Goal: Information Seeking & Learning: Check status

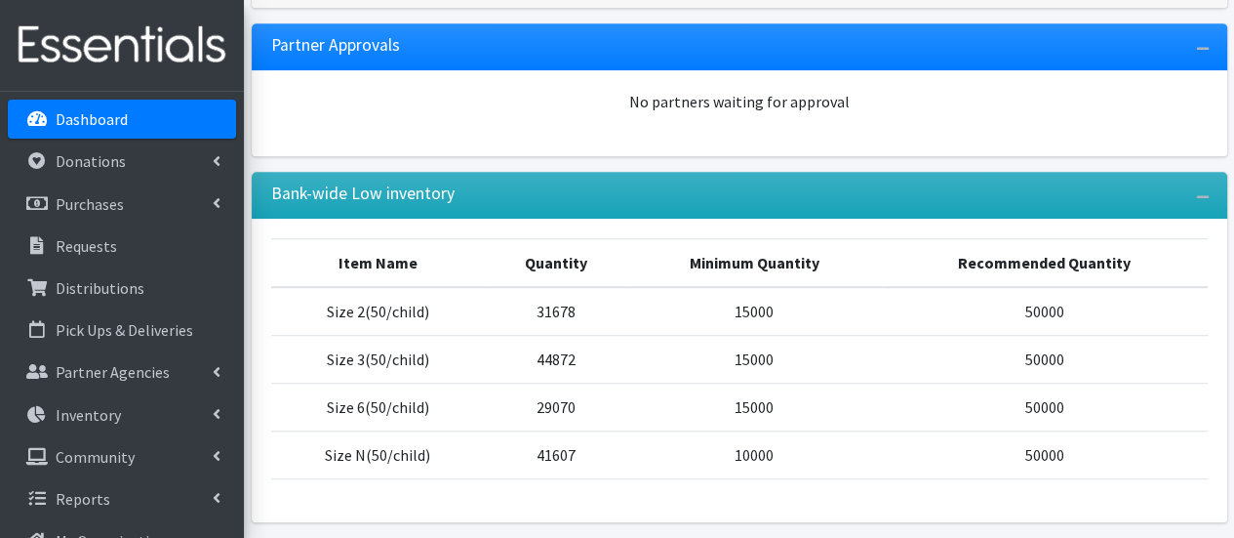
scroll to position [480, 0]
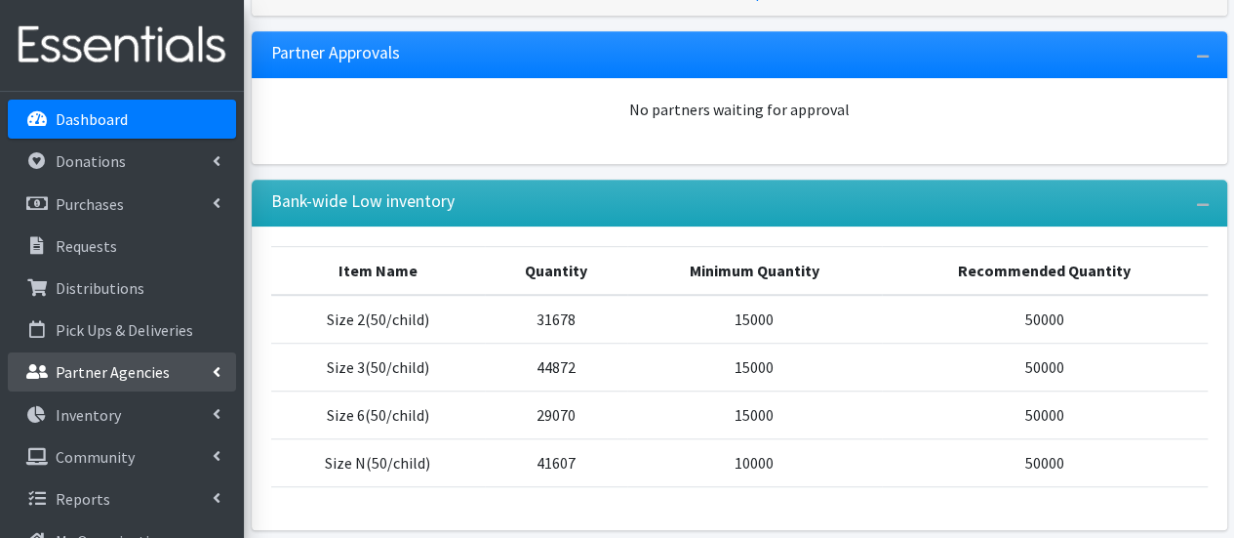
click at [115, 373] on p "Partner Agencies" at bounding box center [113, 372] width 114 height 20
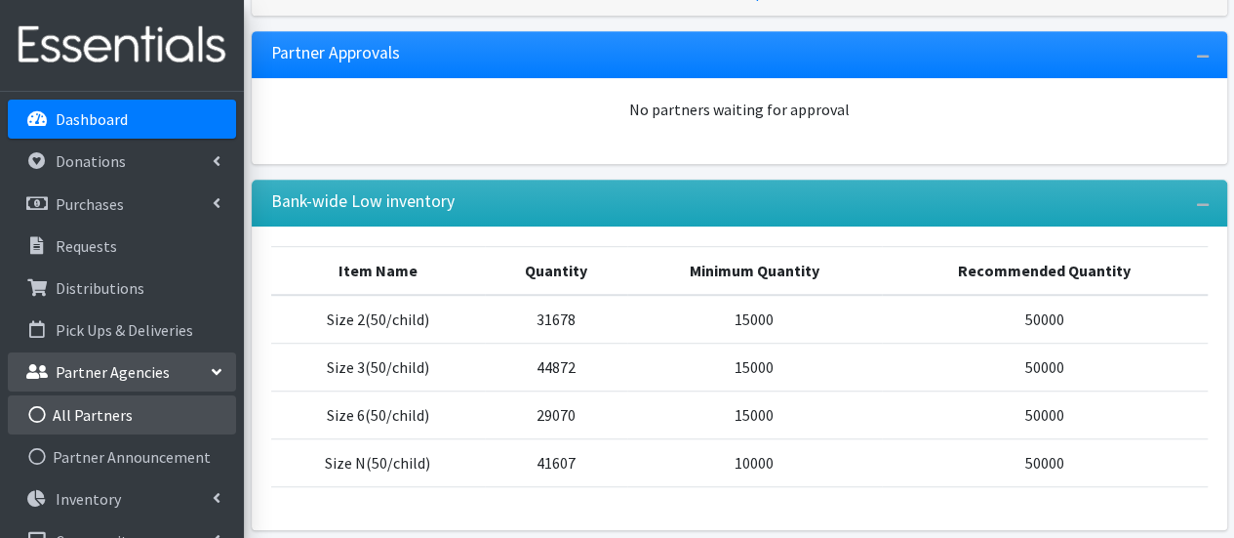
click at [116, 411] on link "All Partners" at bounding box center [122, 414] width 228 height 39
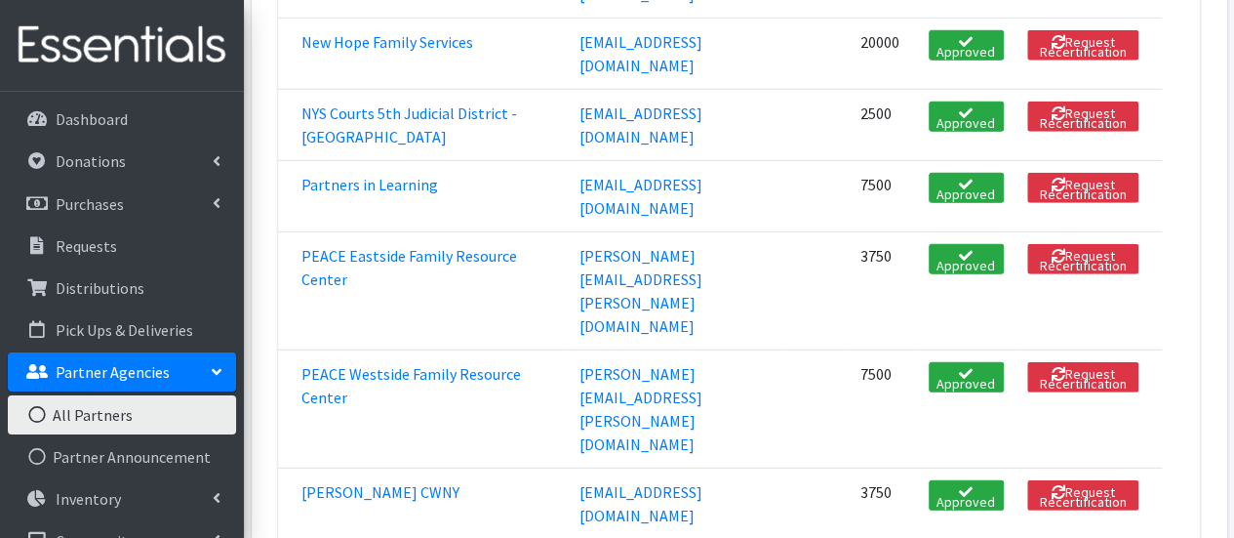
scroll to position [2672, 0]
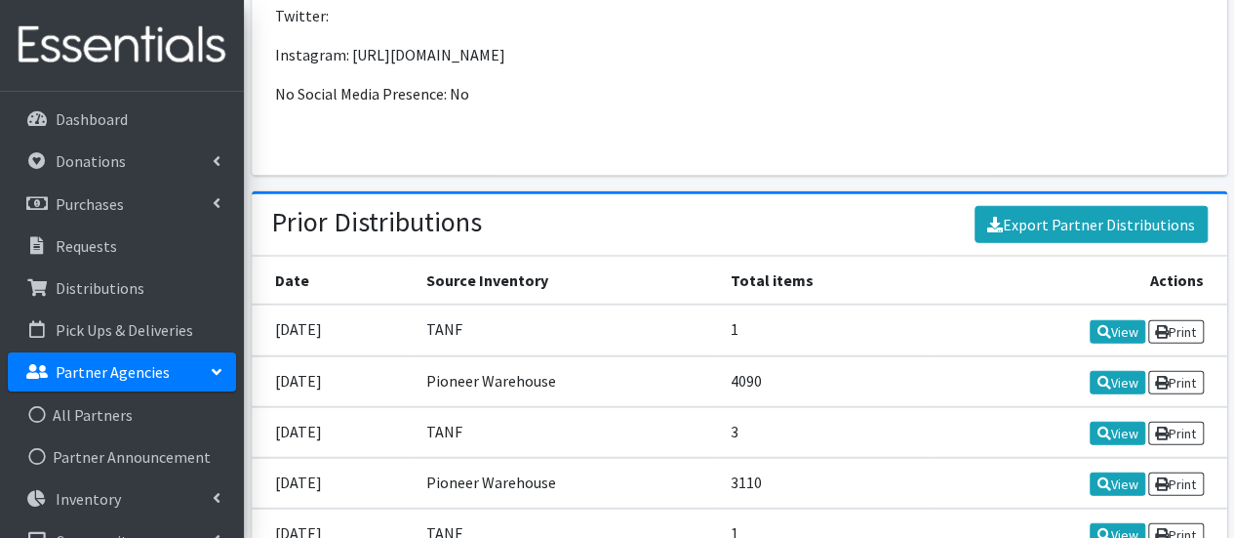
scroll to position [2436, 0]
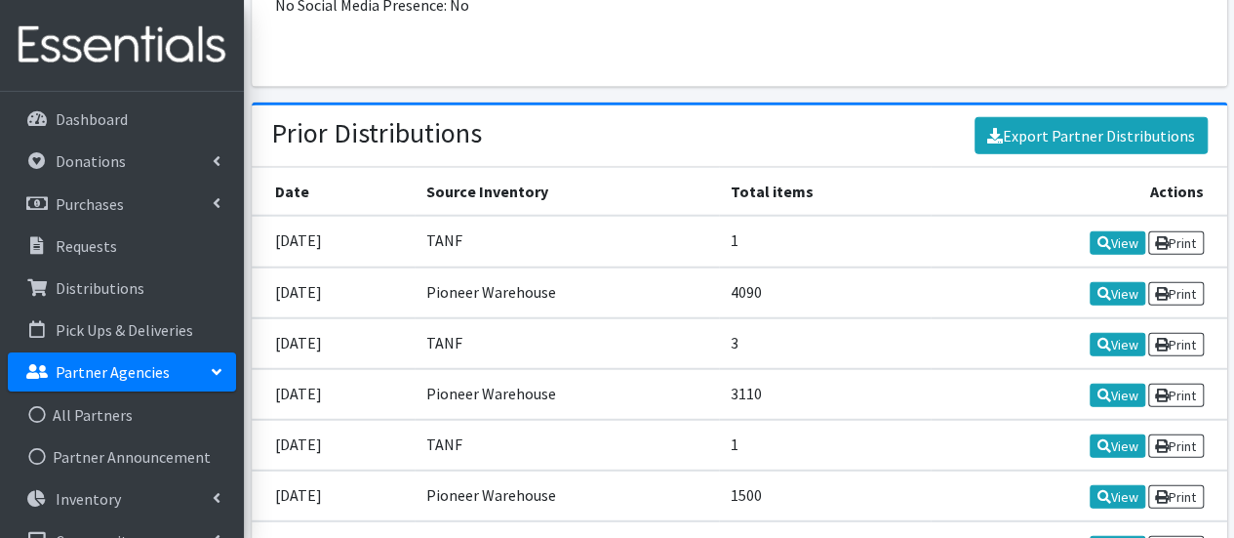
click at [1124, 297] on td "View Print" at bounding box center [1079, 292] width 297 height 51
click at [1113, 305] on link "View" at bounding box center [1118, 293] width 56 height 23
click at [163, 375] on p "Partner Agencies" at bounding box center [113, 372] width 114 height 20
click at [160, 371] on p "Partner Agencies" at bounding box center [113, 372] width 114 height 20
click at [158, 429] on link "All Partners" at bounding box center [122, 414] width 228 height 39
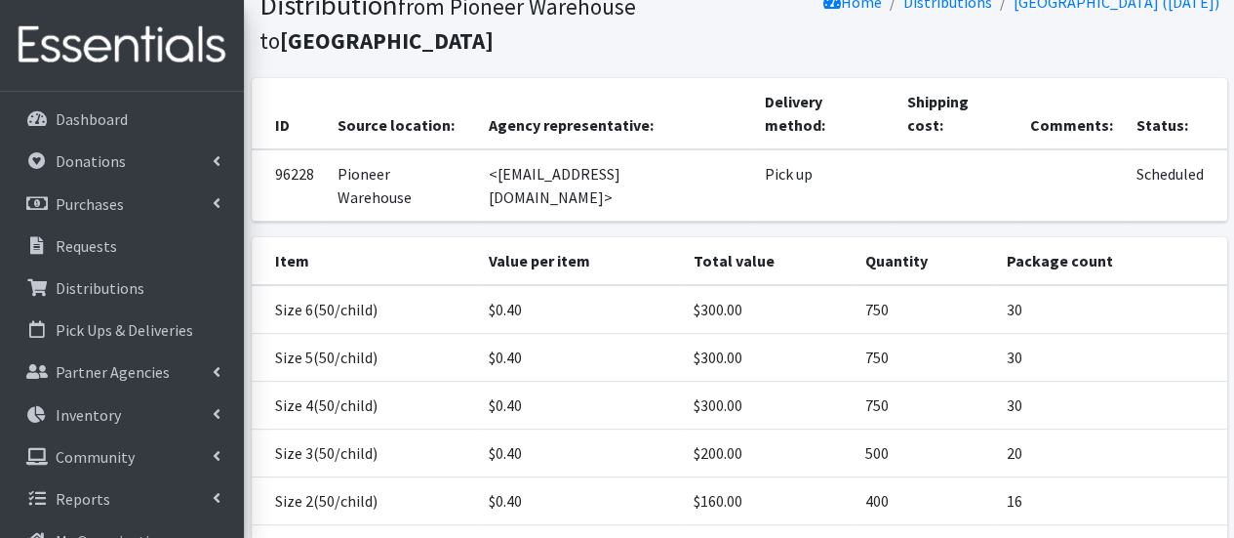
scroll to position [81, 0]
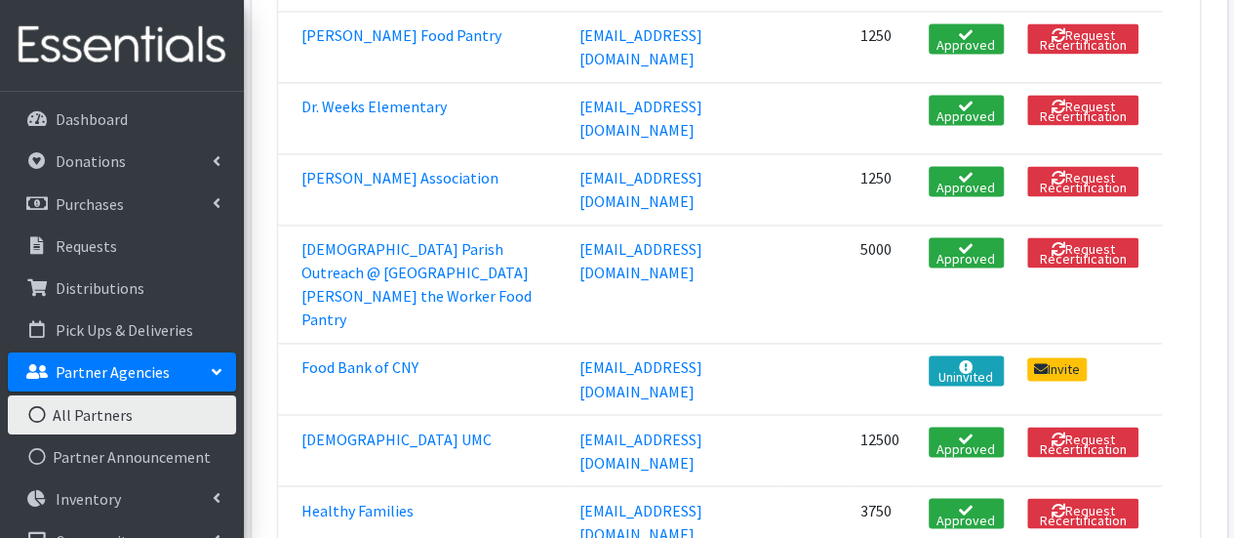
scroll to position [1438, 0]
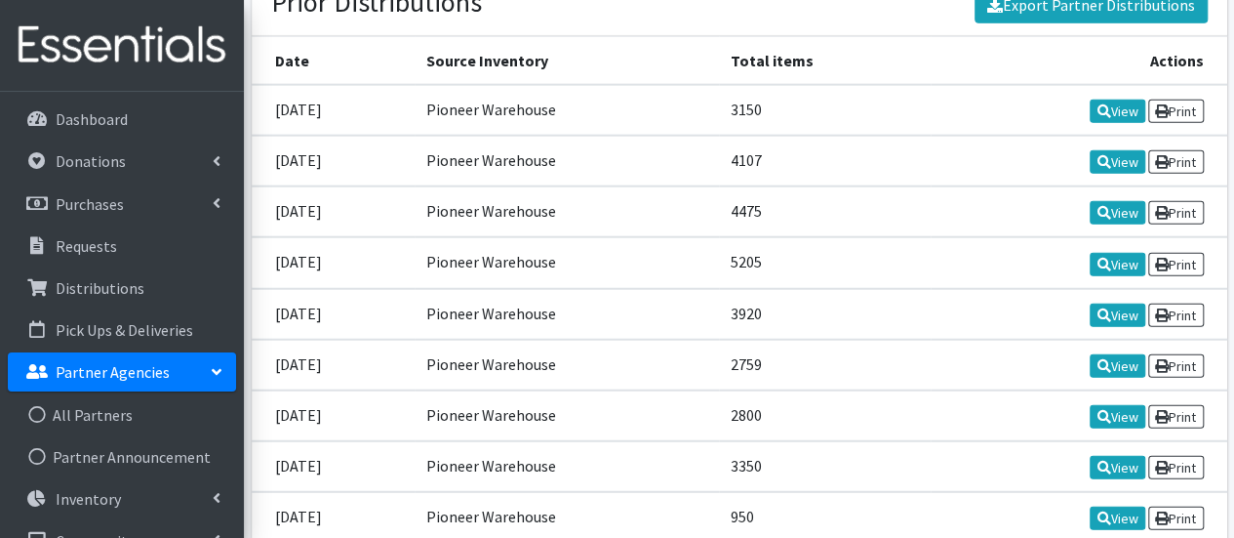
scroll to position [2288, 0]
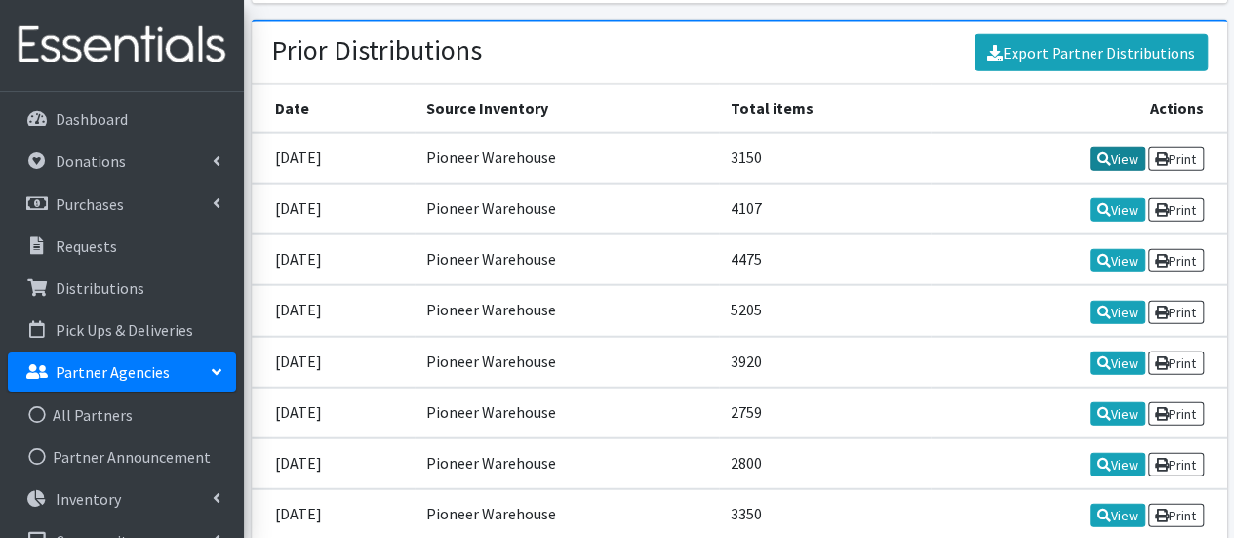
click at [1098, 153] on icon at bounding box center [1104, 159] width 14 height 14
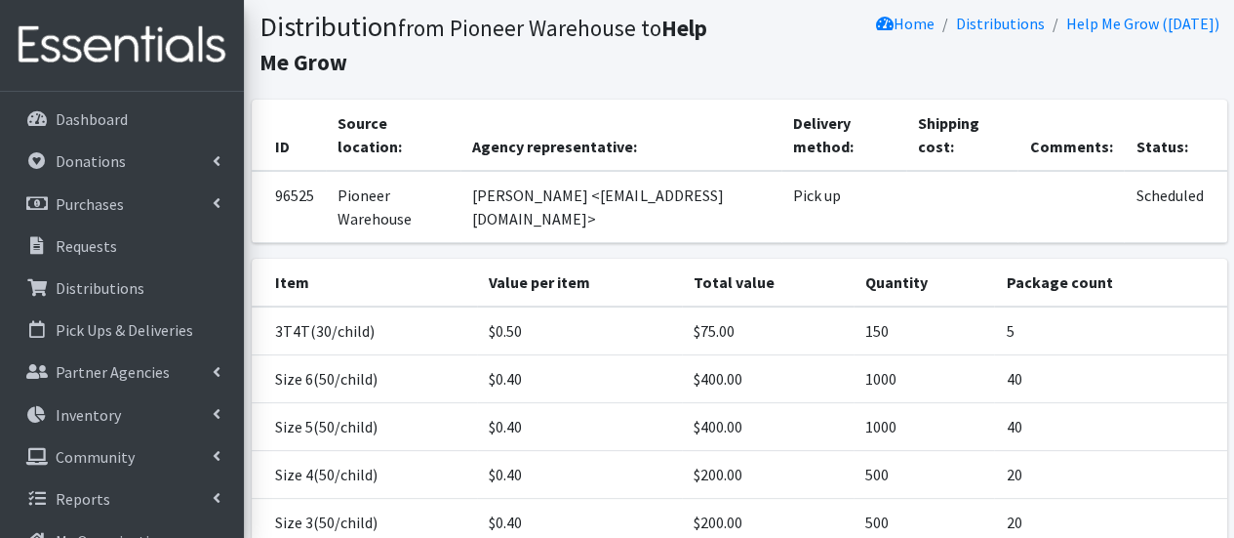
scroll to position [63, 0]
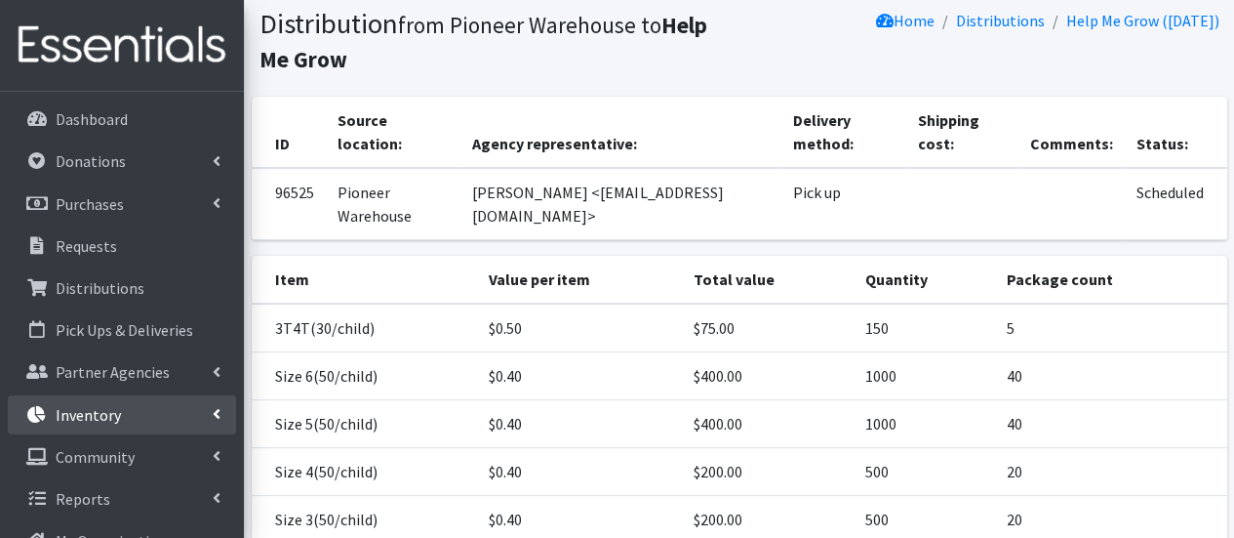
click at [115, 406] on p "Inventory" at bounding box center [88, 415] width 65 height 20
click at [135, 454] on link "Items & Inventory" at bounding box center [122, 456] width 228 height 39
click at [90, 469] on link "Items & Inventory" at bounding box center [122, 456] width 228 height 39
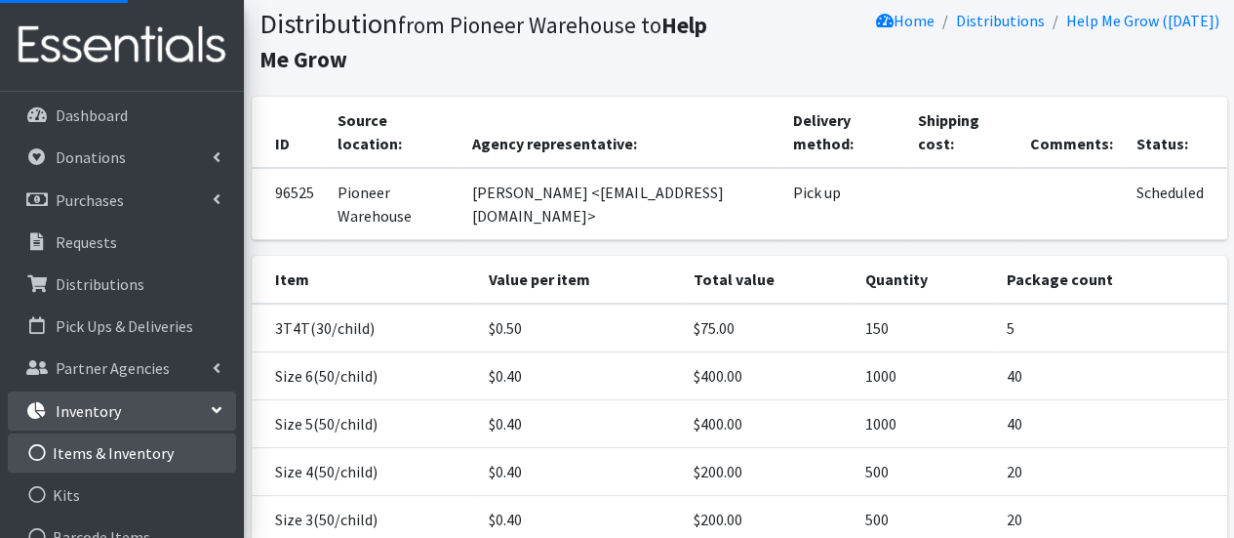
click at [100, 452] on link "Items & Inventory" at bounding box center [122, 452] width 228 height 39
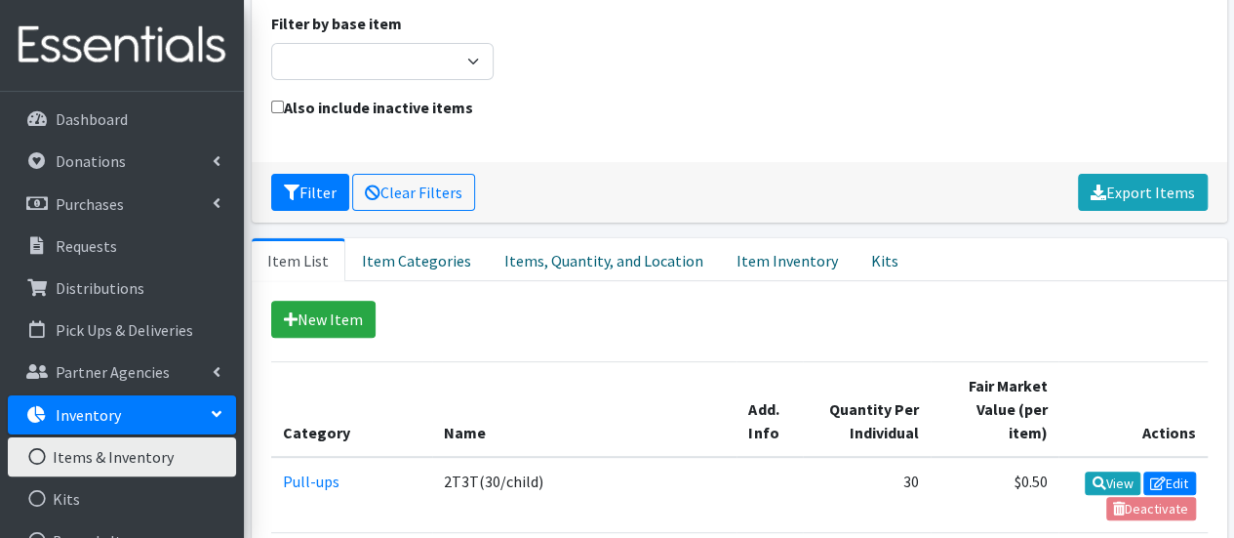
scroll to position [194, 0]
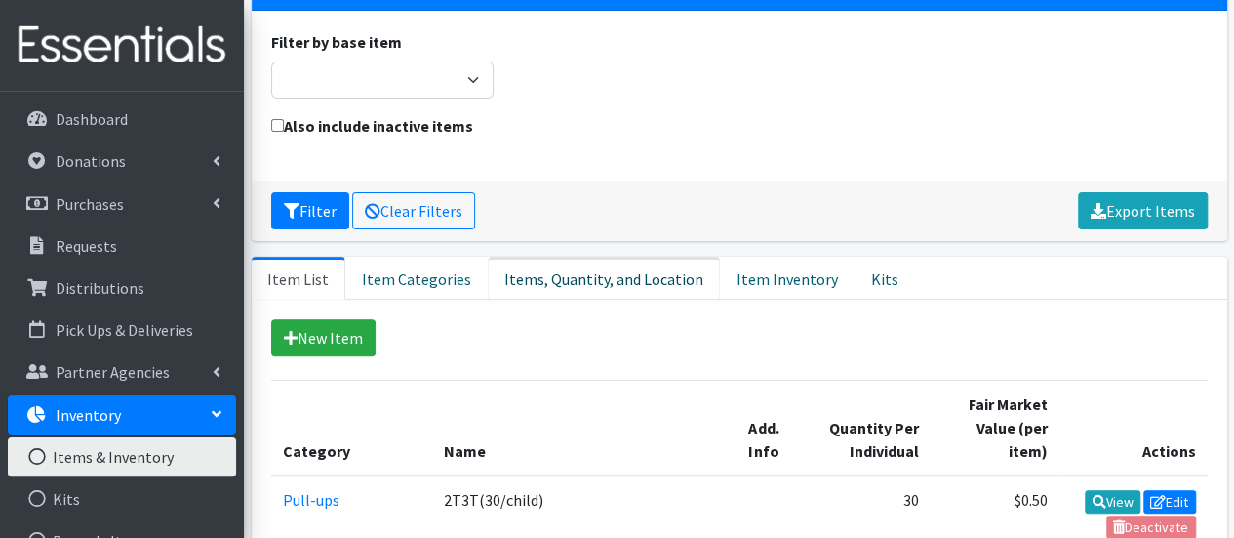
click at [638, 257] on link "Items, Quantity, and Location" at bounding box center [604, 278] width 232 height 43
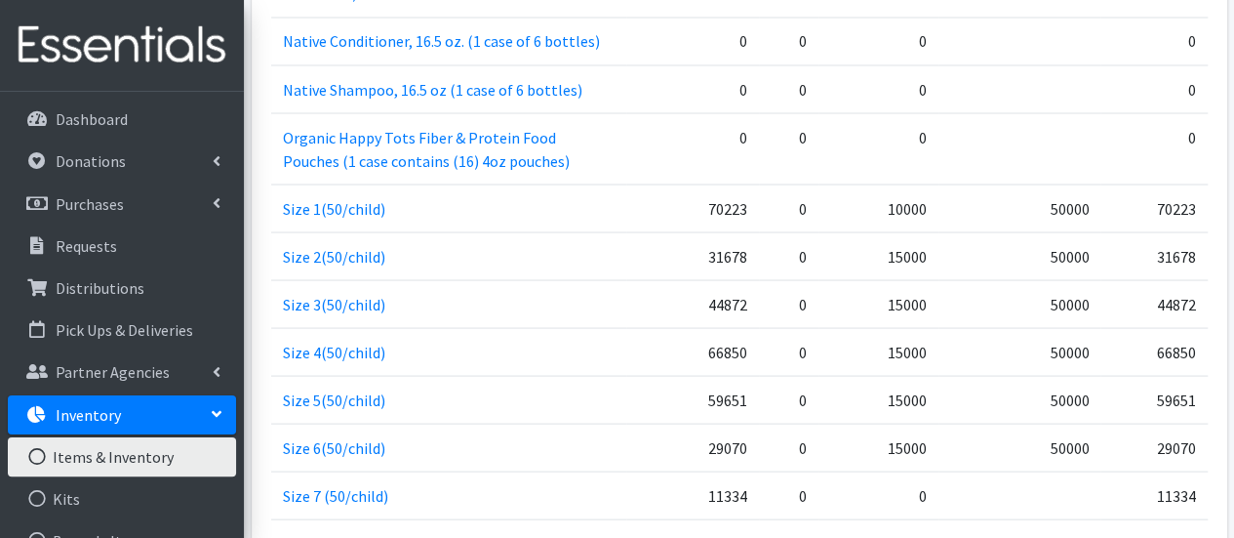
scroll to position [1792, 0]
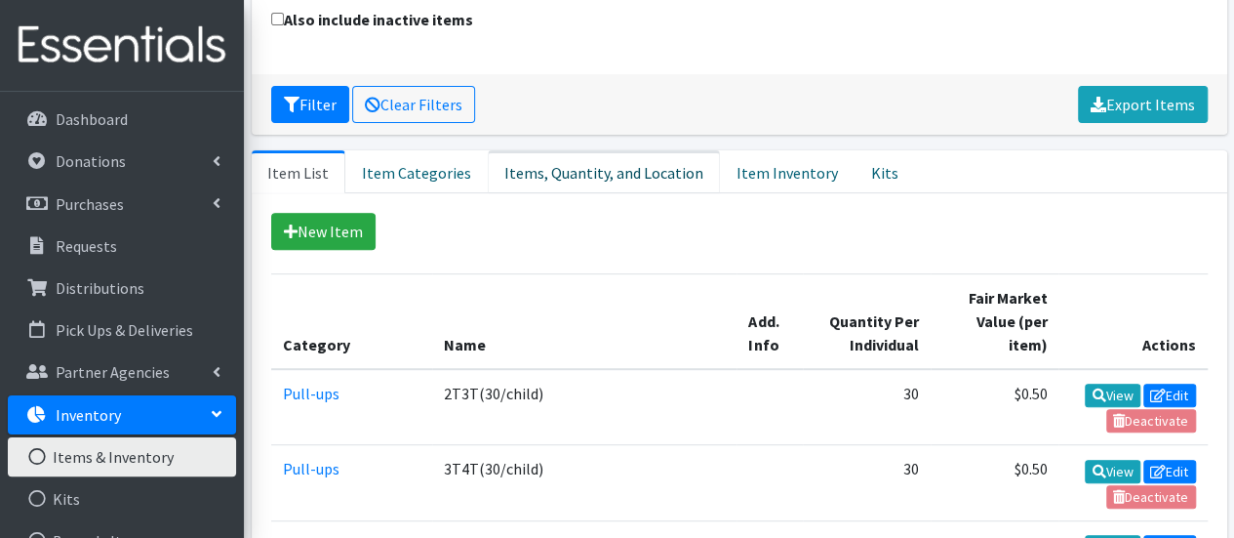
scroll to position [295, 0]
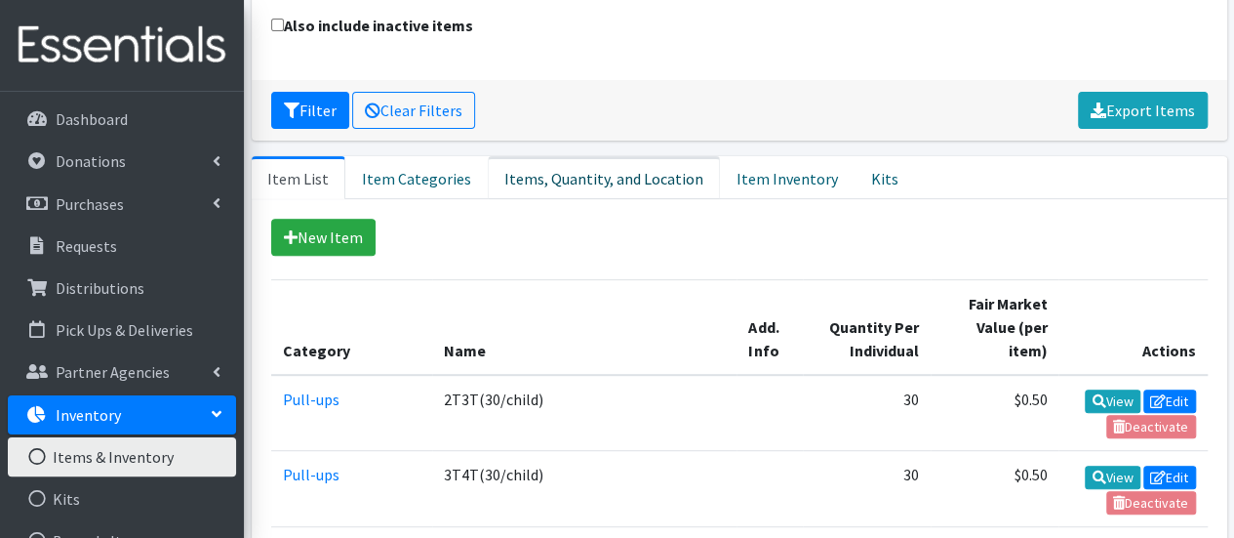
click at [535, 156] on link "Items, Quantity, and Location" at bounding box center [604, 177] width 232 height 43
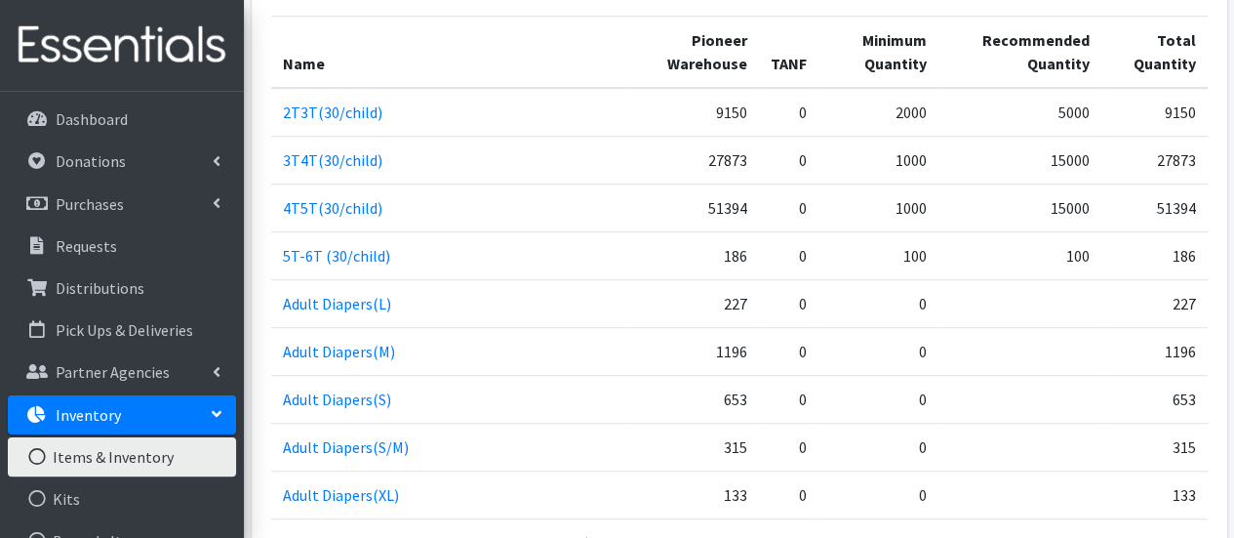
scroll to position [562, 0]
